Goal: Task Accomplishment & Management: Manage account settings

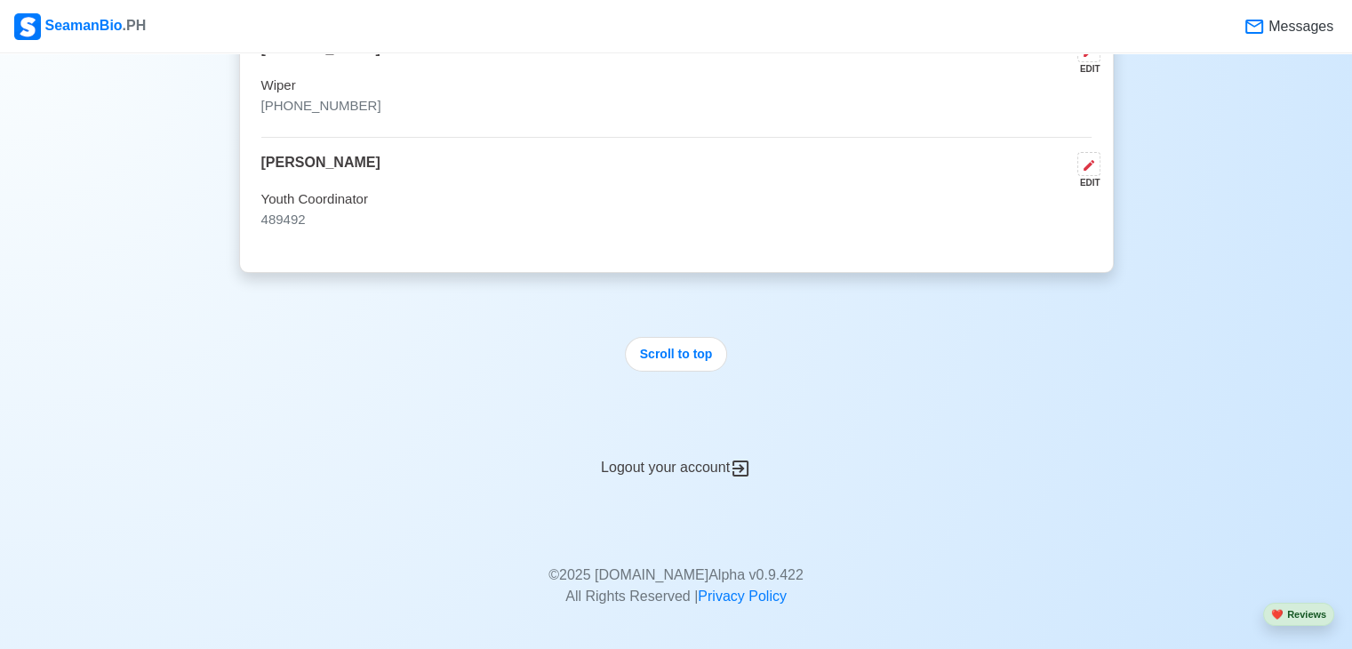
scroll to position [5693, 0]
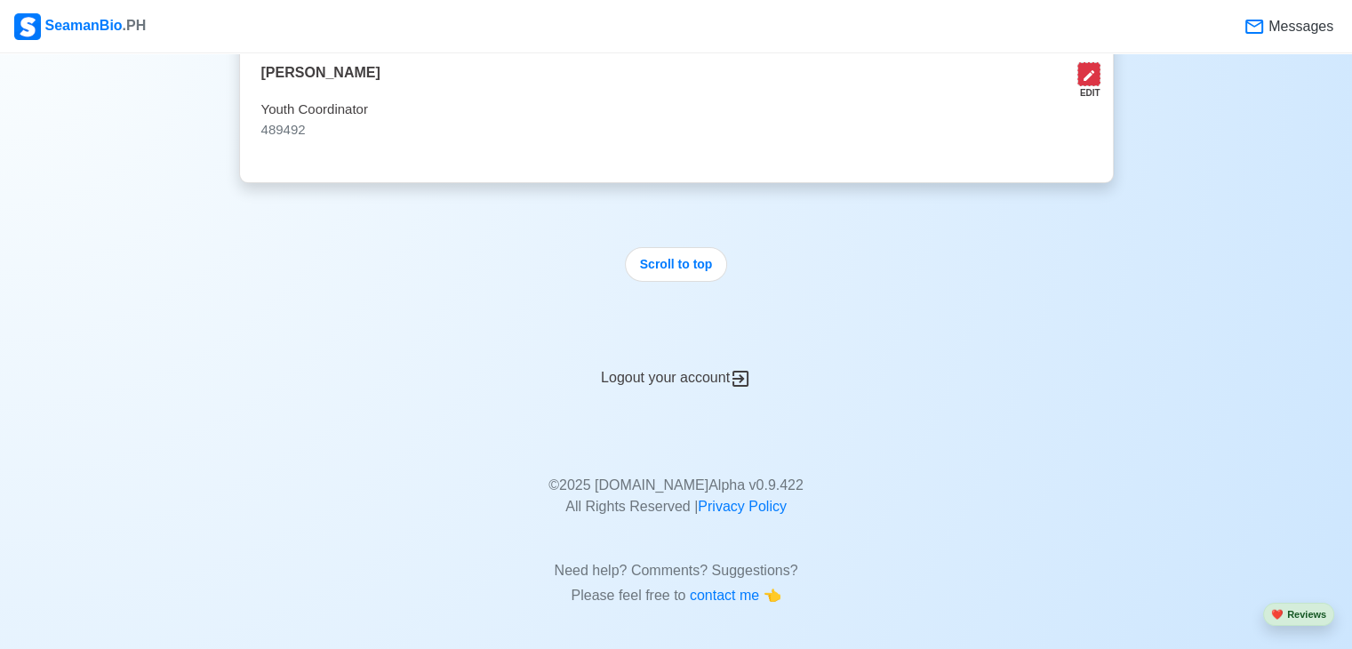
click at [1090, 74] on icon at bounding box center [1089, 75] width 14 height 14
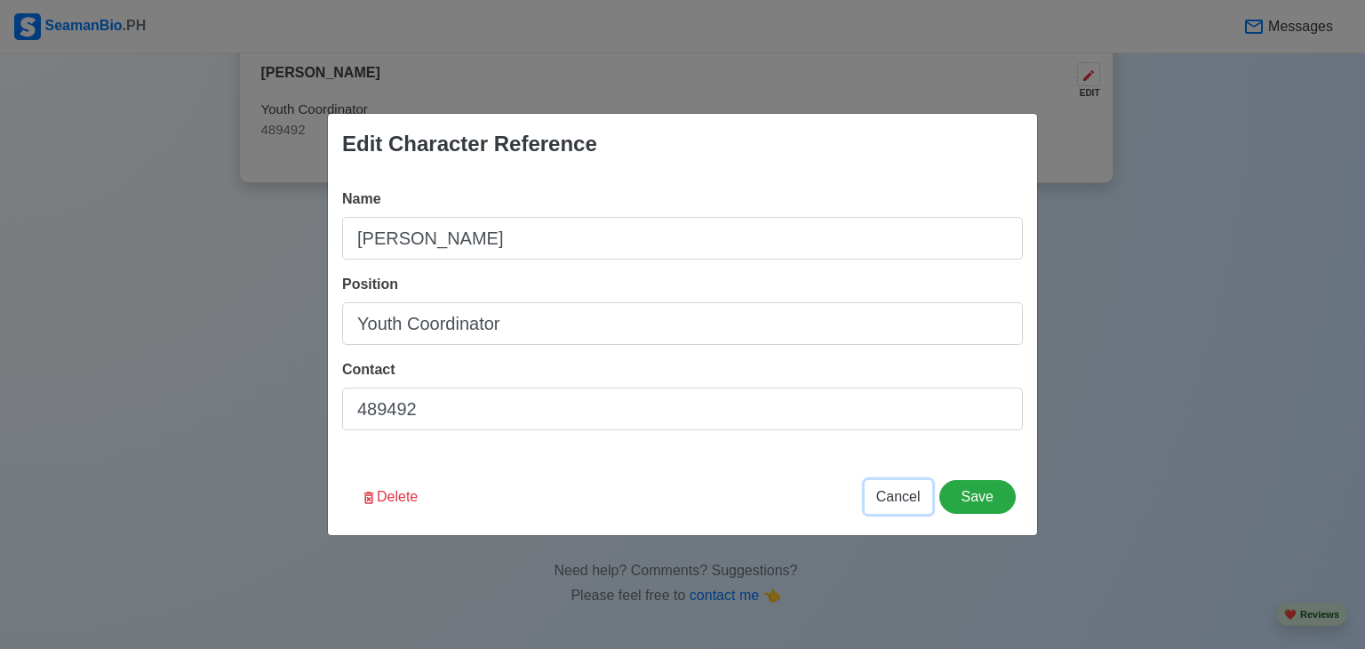
click at [906, 501] on span "Cancel" at bounding box center [898, 496] width 44 height 15
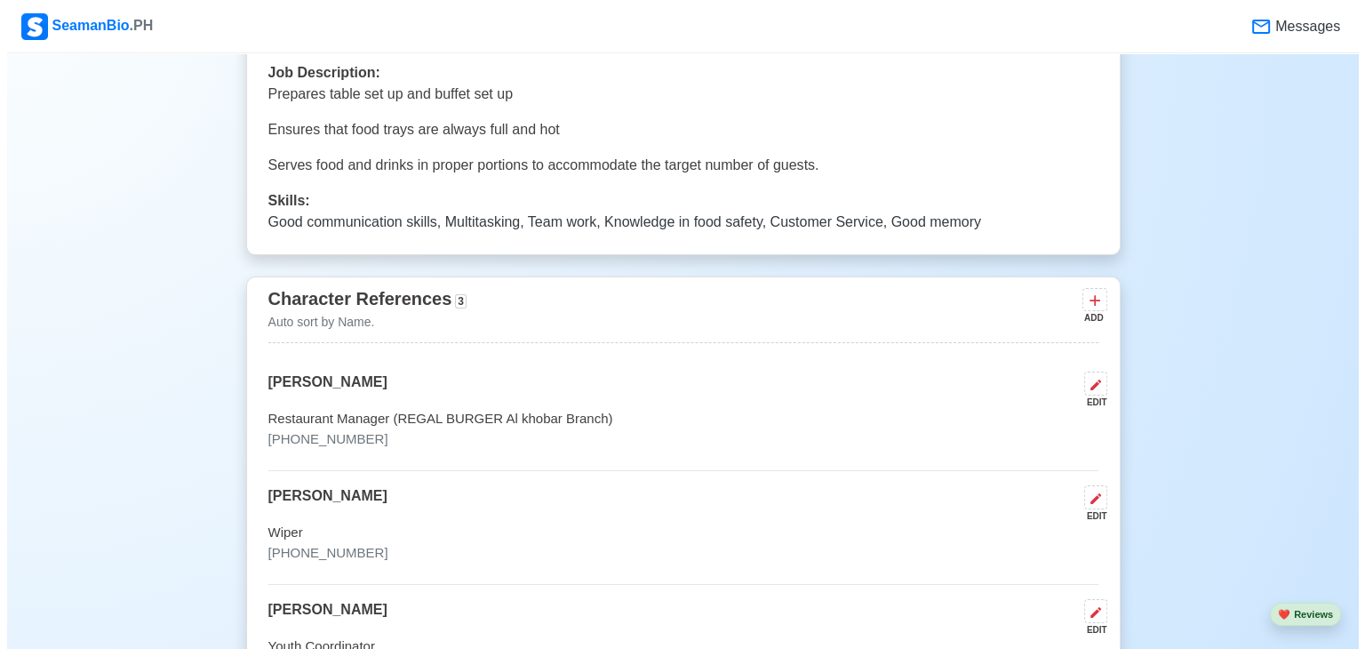
scroll to position [5163, 0]
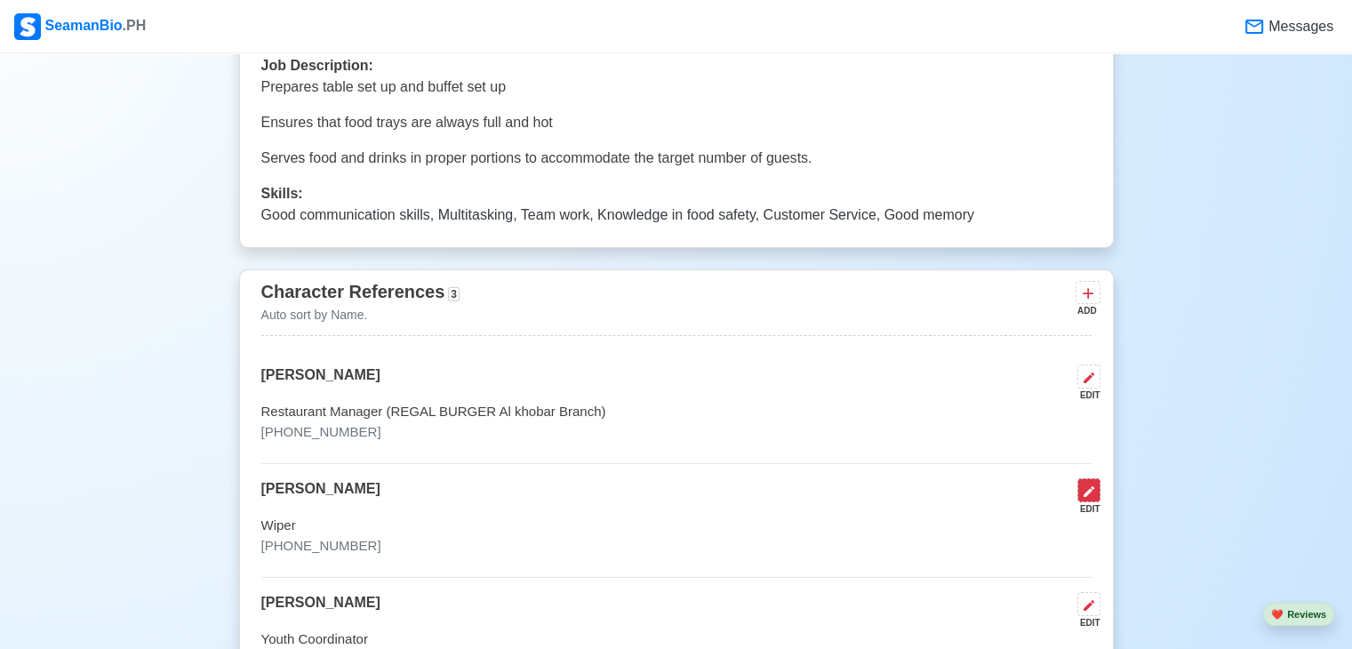
click at [1087, 484] on icon at bounding box center [1089, 491] width 14 height 14
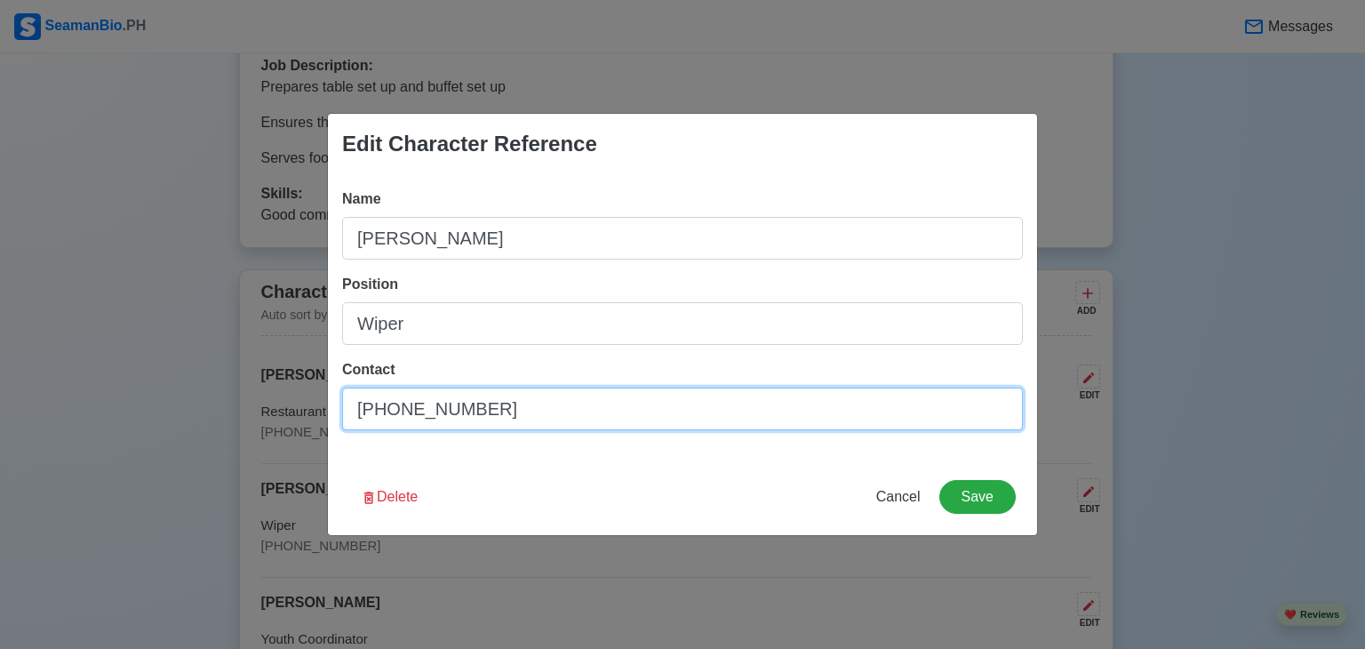
click at [543, 410] on input "[PHONE_NUMBER]" at bounding box center [682, 408] width 681 height 43
drag, startPoint x: 543, startPoint y: 410, endPoint x: 282, endPoint y: 449, distance: 264.2
click at [282, 449] on div "Edit Character Reference Name [PERSON_NAME] Position Wiper Contact [PHONE_NUMBE…" at bounding box center [682, 324] width 1365 height 649
type input "571007"
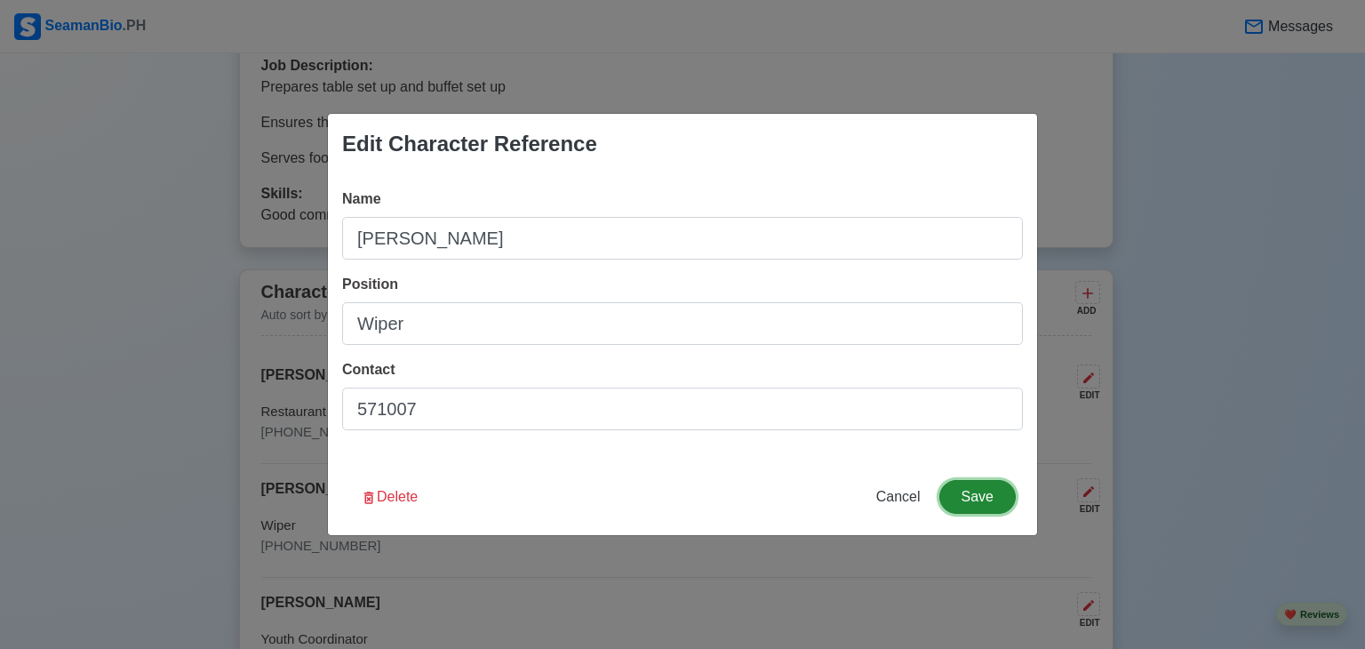
click at [981, 500] on button "Save" at bounding box center [977, 497] width 76 height 34
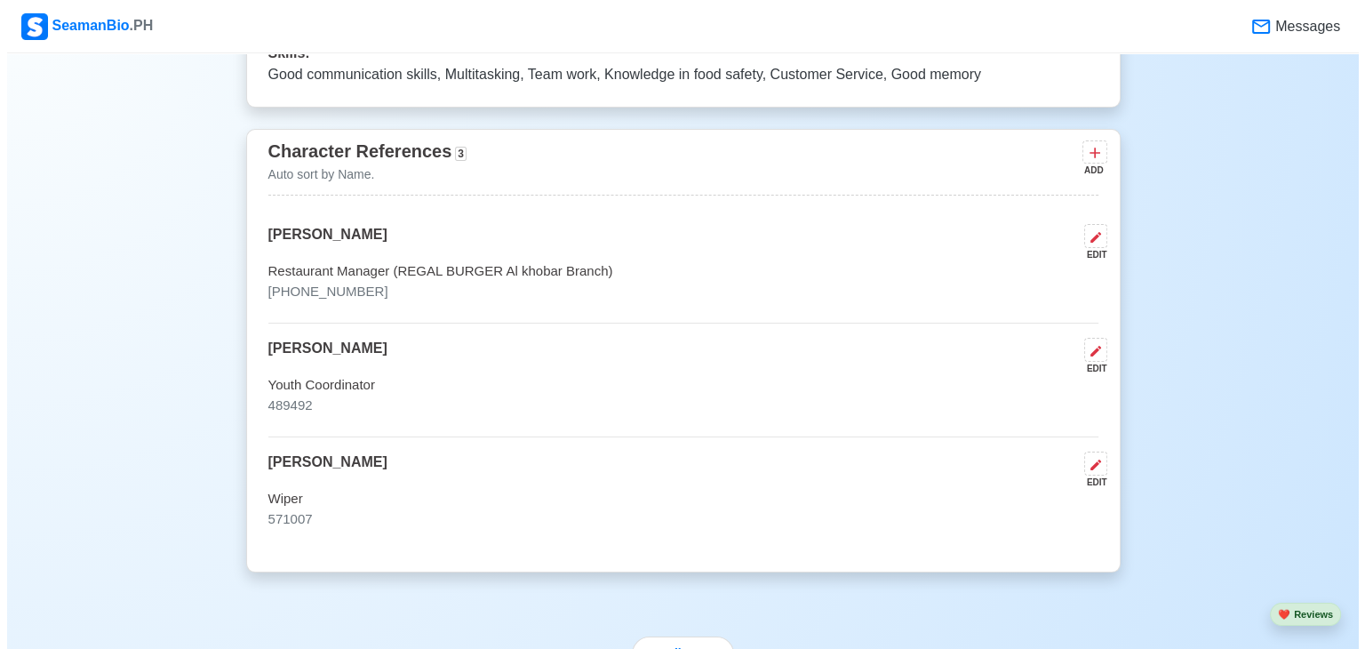
scroll to position [5339, 0]
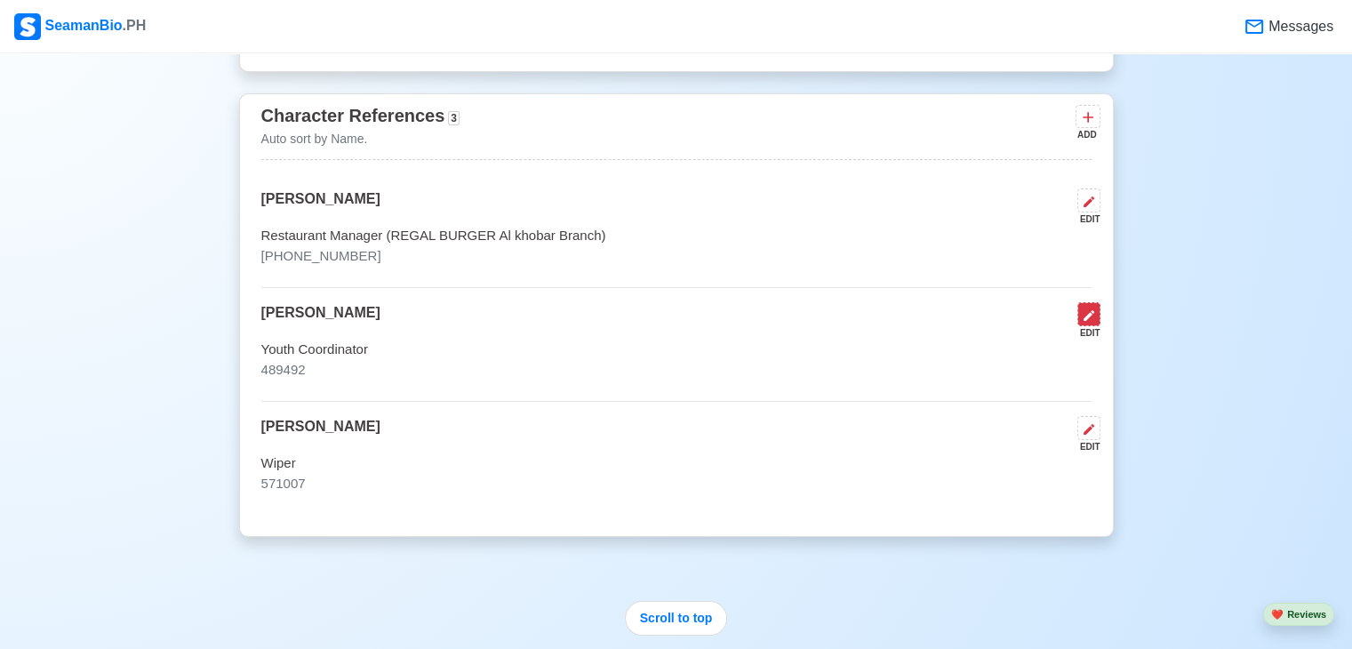
click at [1096, 314] on button at bounding box center [1088, 314] width 23 height 24
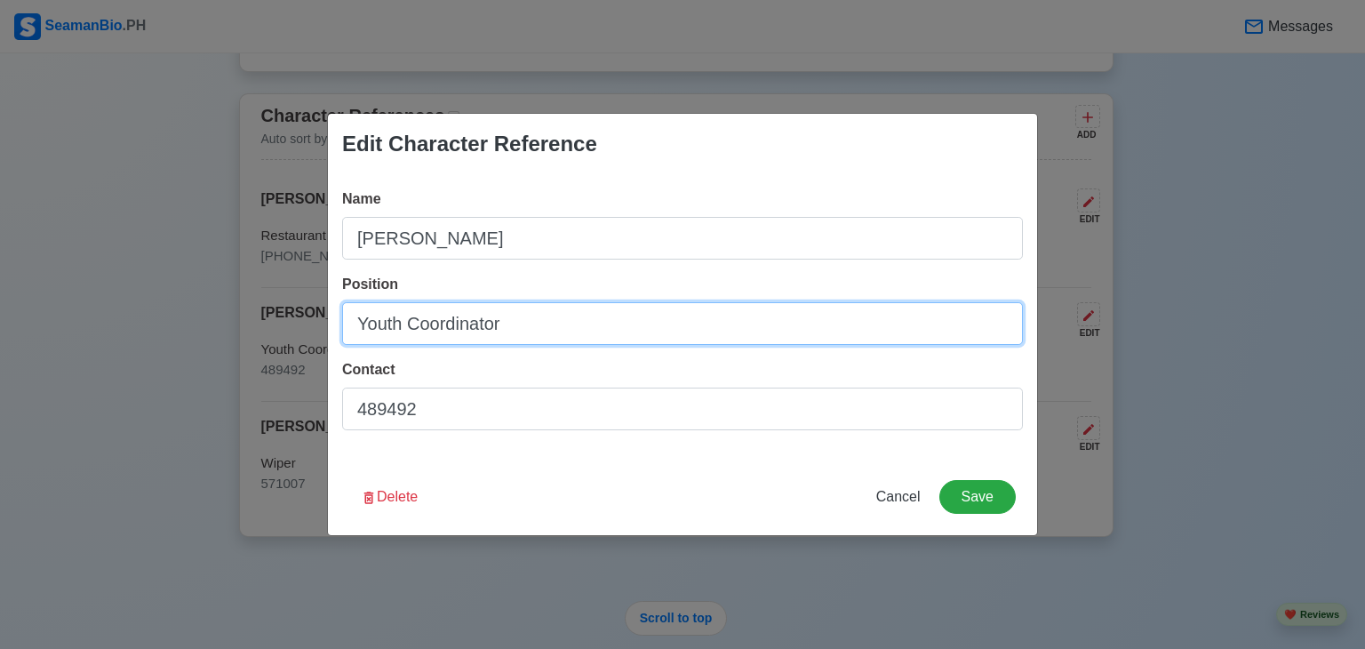
click at [609, 314] on input "Youth Coordinator" at bounding box center [682, 323] width 681 height 43
type input "Youth Coordinator RCCL GROUP"
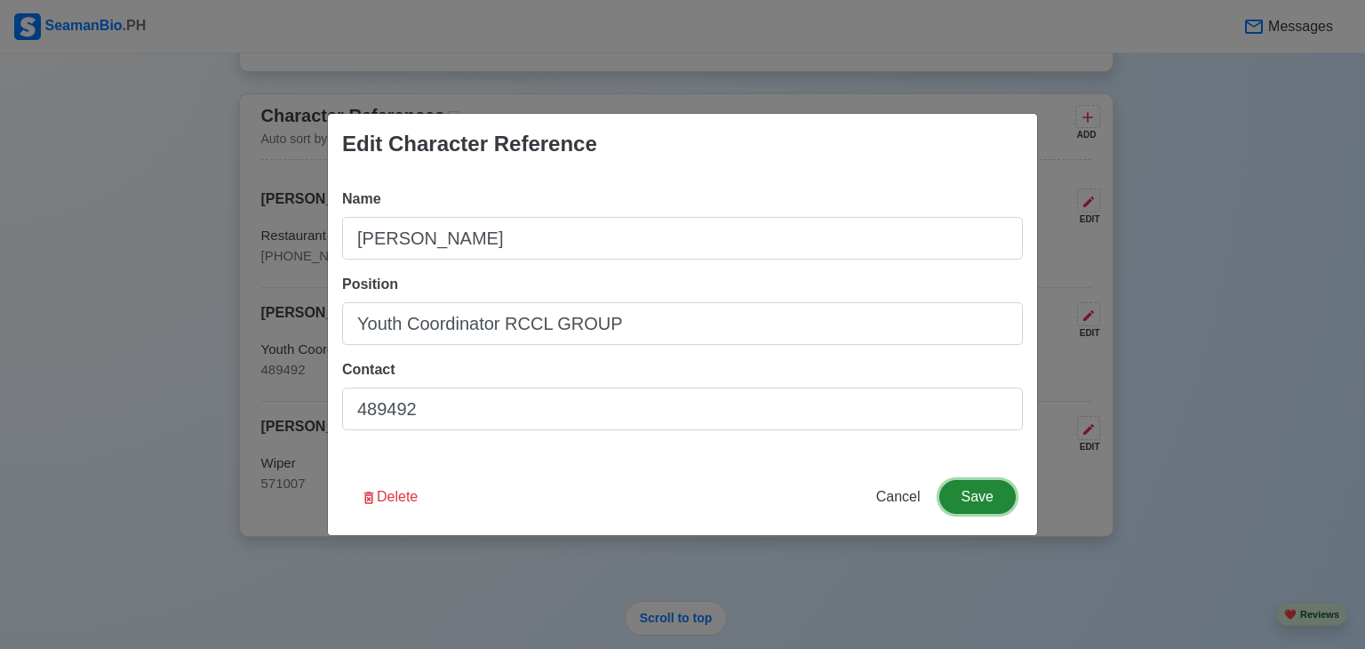
click at [986, 492] on button "Save" at bounding box center [977, 497] width 76 height 34
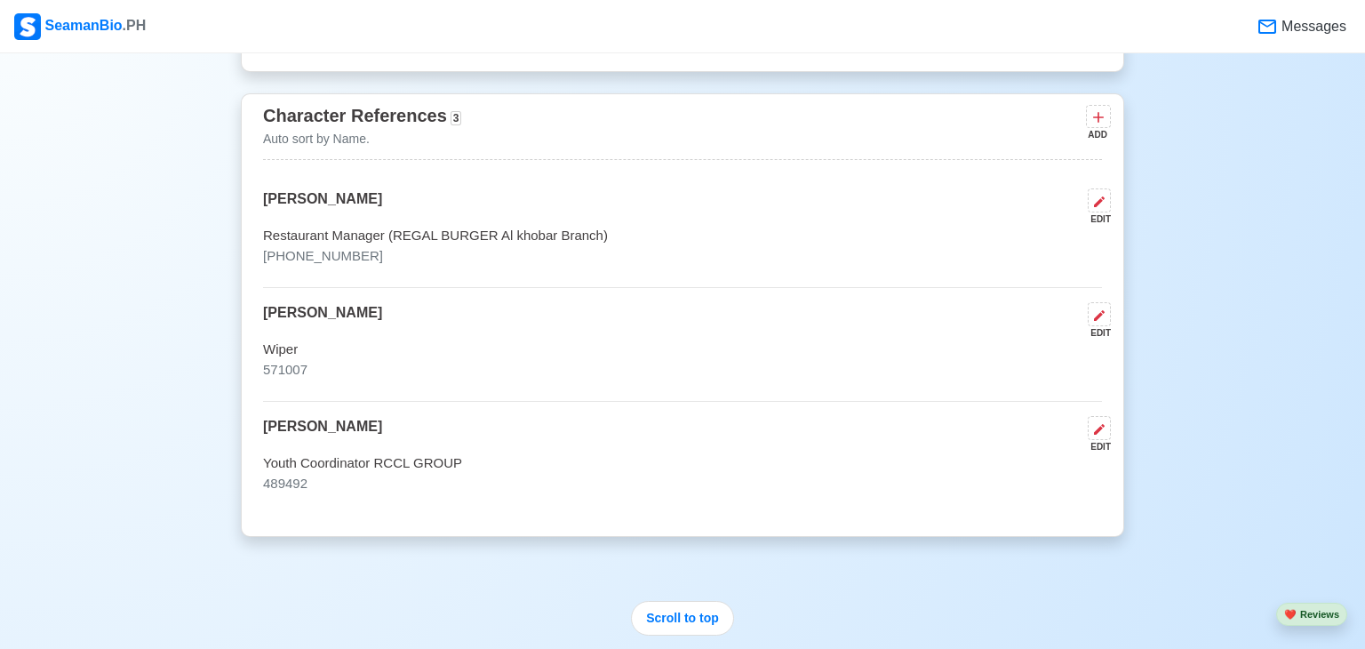
scroll to position [5337, 0]
click at [1095, 317] on icon at bounding box center [1089, 318] width 14 height 14
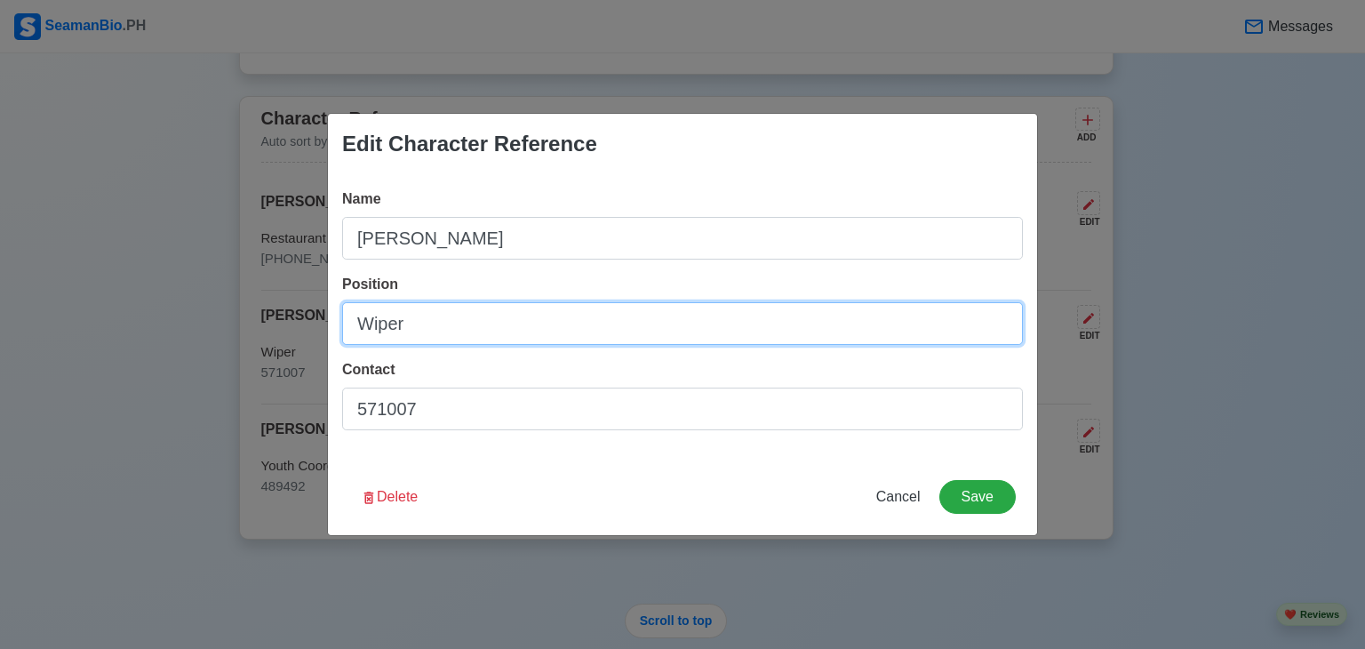
click at [451, 326] on input "Wiper" at bounding box center [682, 323] width 681 height 43
click at [451, 326] on input "Wiper RCCL ROUP" at bounding box center [682, 323] width 681 height 43
type input "Wiper RCCL GROUP"
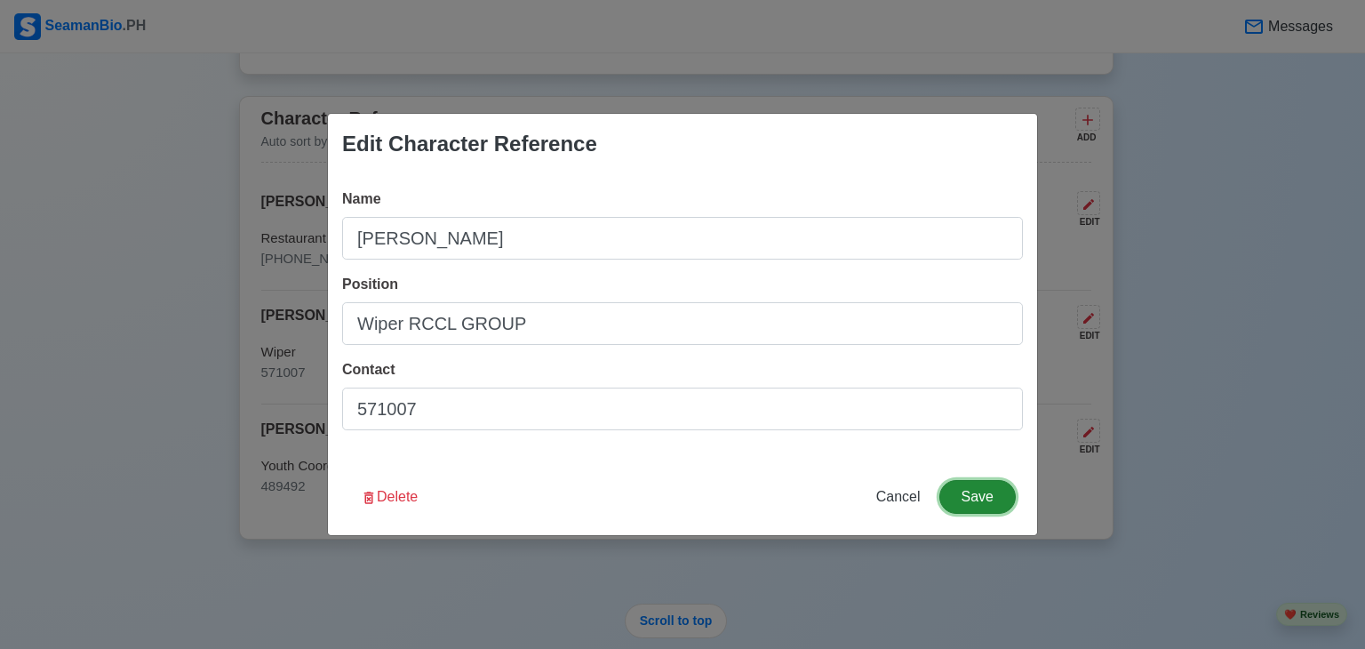
click at [982, 501] on button "Save" at bounding box center [977, 497] width 76 height 34
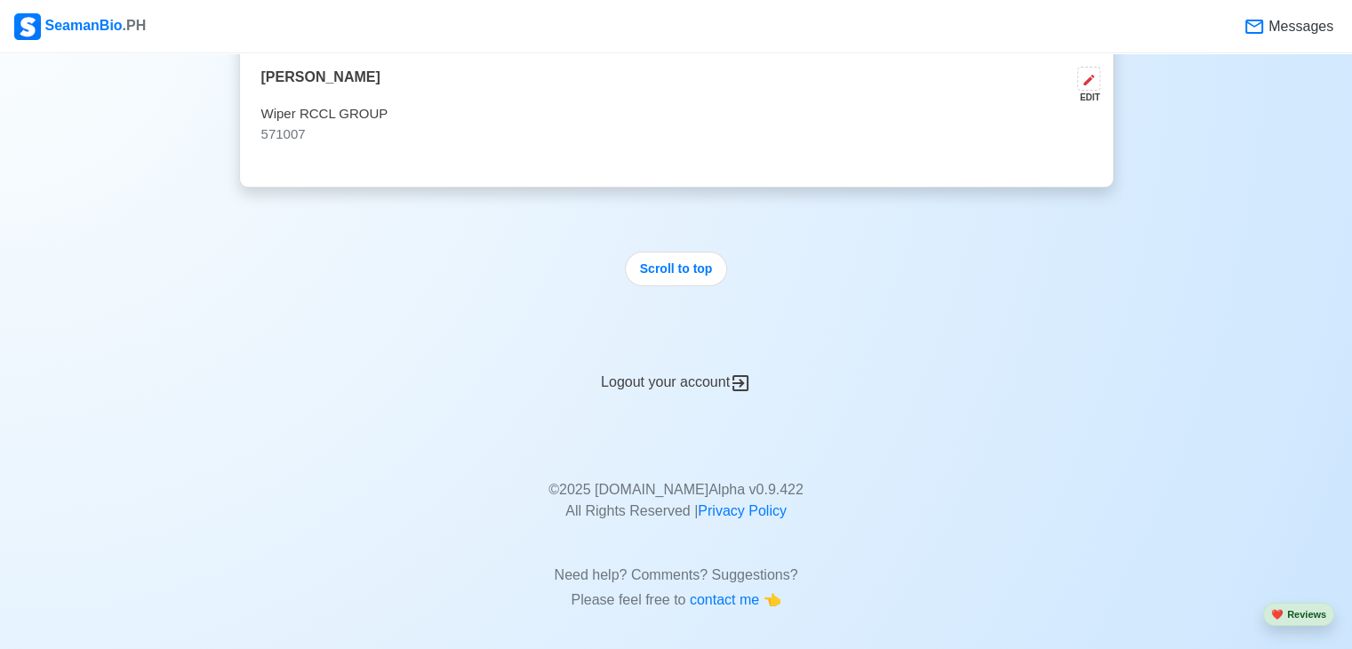
scroll to position [5693, 0]
